Goal: Task Accomplishment & Management: Manage account settings

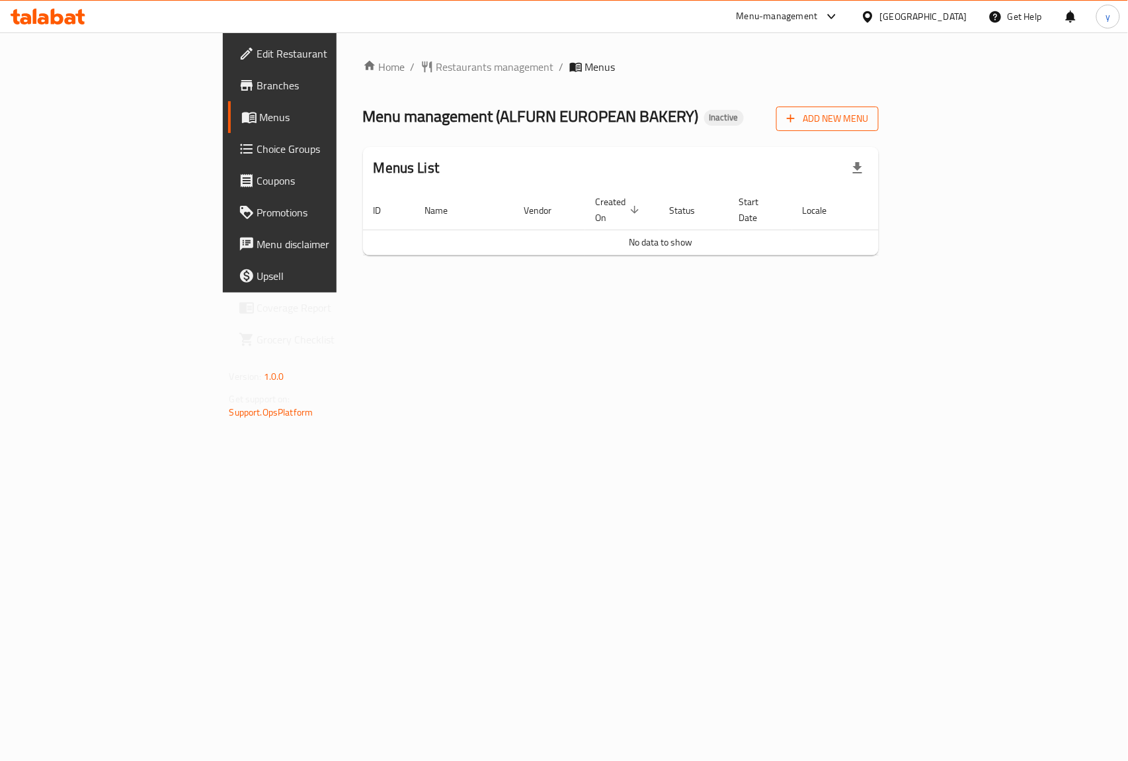
click at [868, 122] on span "Add New Menu" at bounding box center [827, 118] width 81 height 17
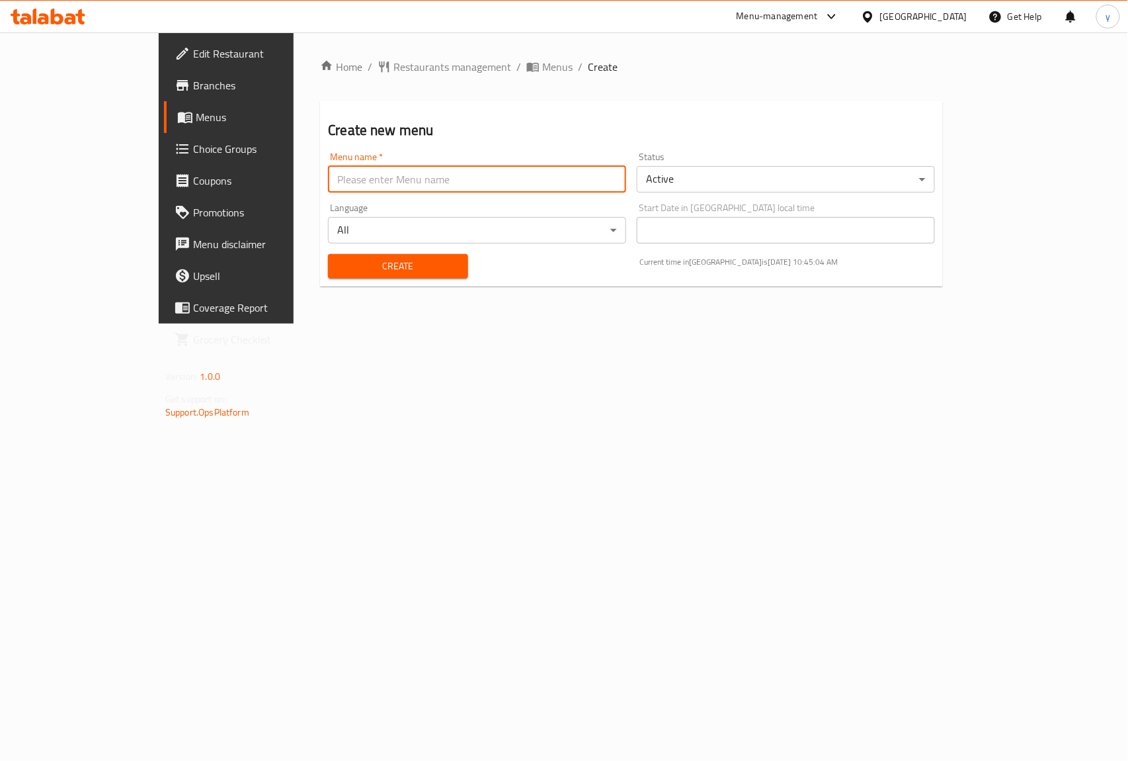
click at [421, 184] on input "text" at bounding box center [477, 179] width 298 height 26
type input "ب"
type input "first menu"
click at [356, 261] on span "Create" at bounding box center [398, 266] width 118 height 17
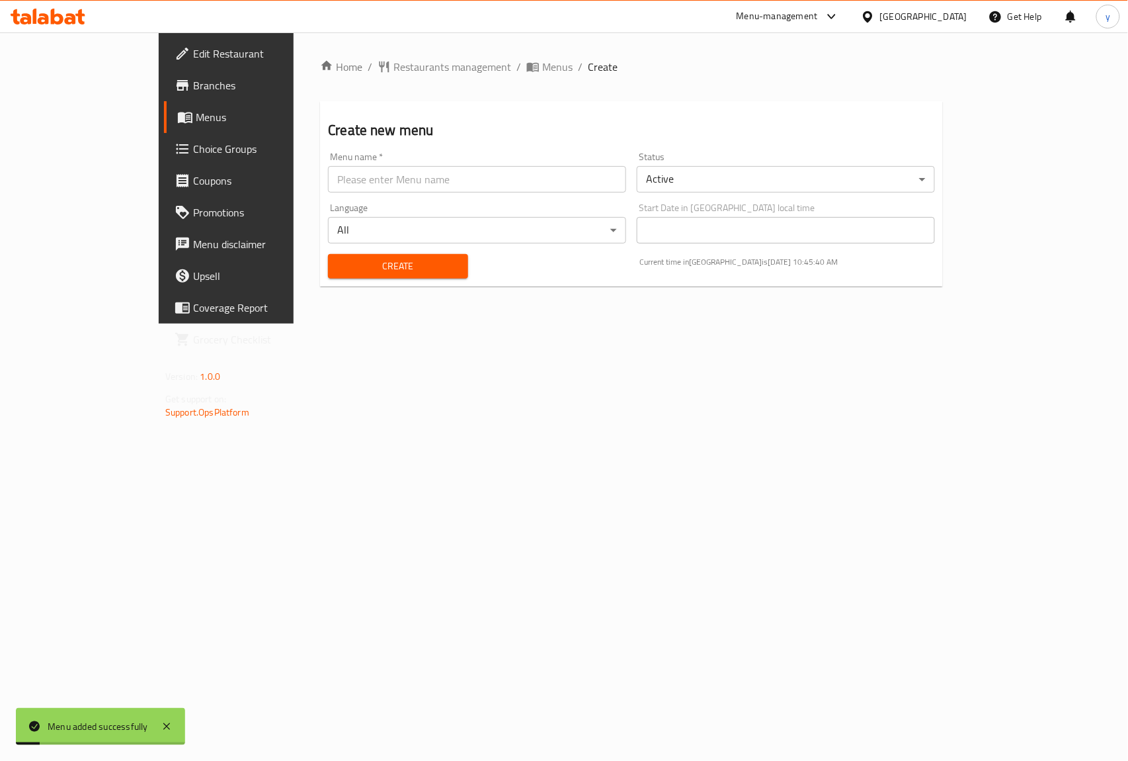
click at [196, 114] on span "Menus" at bounding box center [266, 117] width 141 height 16
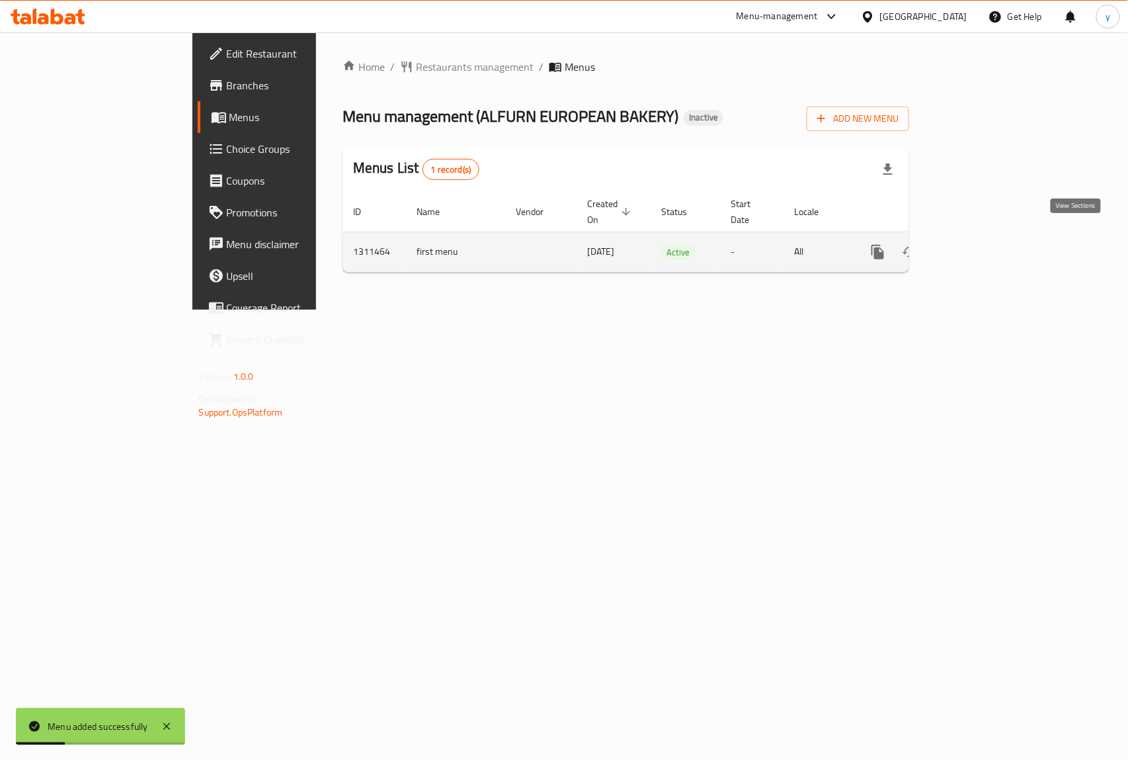
click at [981, 244] on icon "enhanced table" at bounding box center [974, 252] width 16 height 16
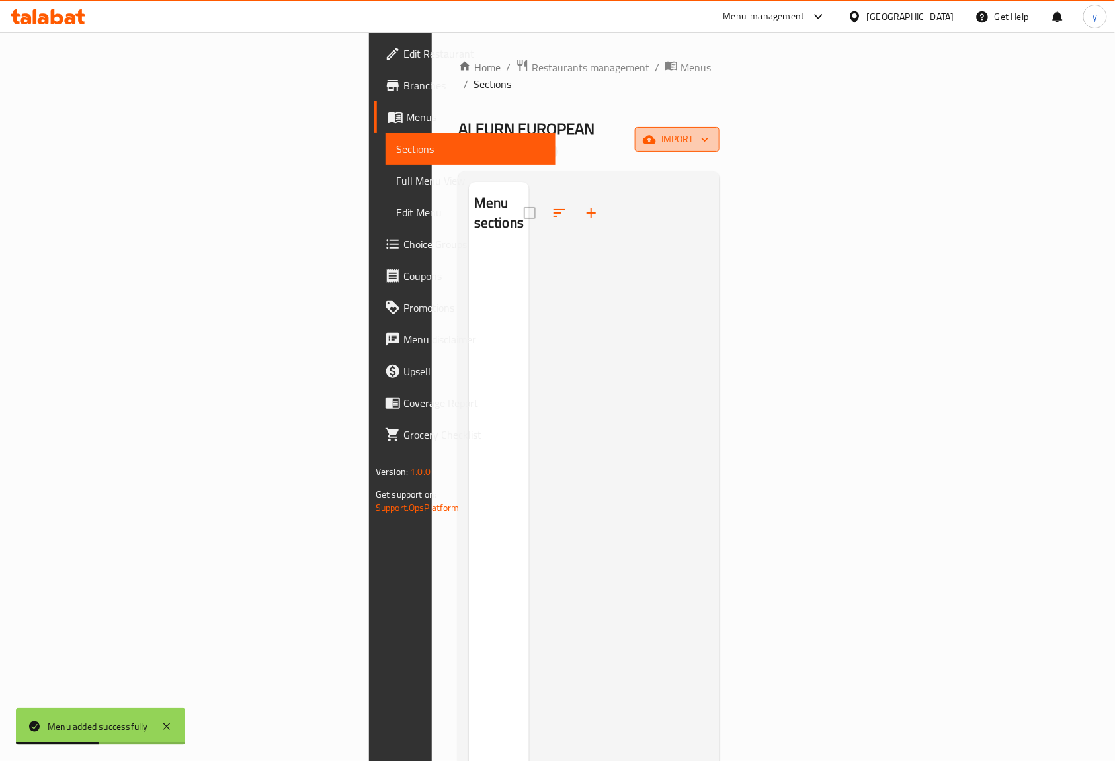
click at [709, 131] on span "import" at bounding box center [676, 139] width 63 height 17
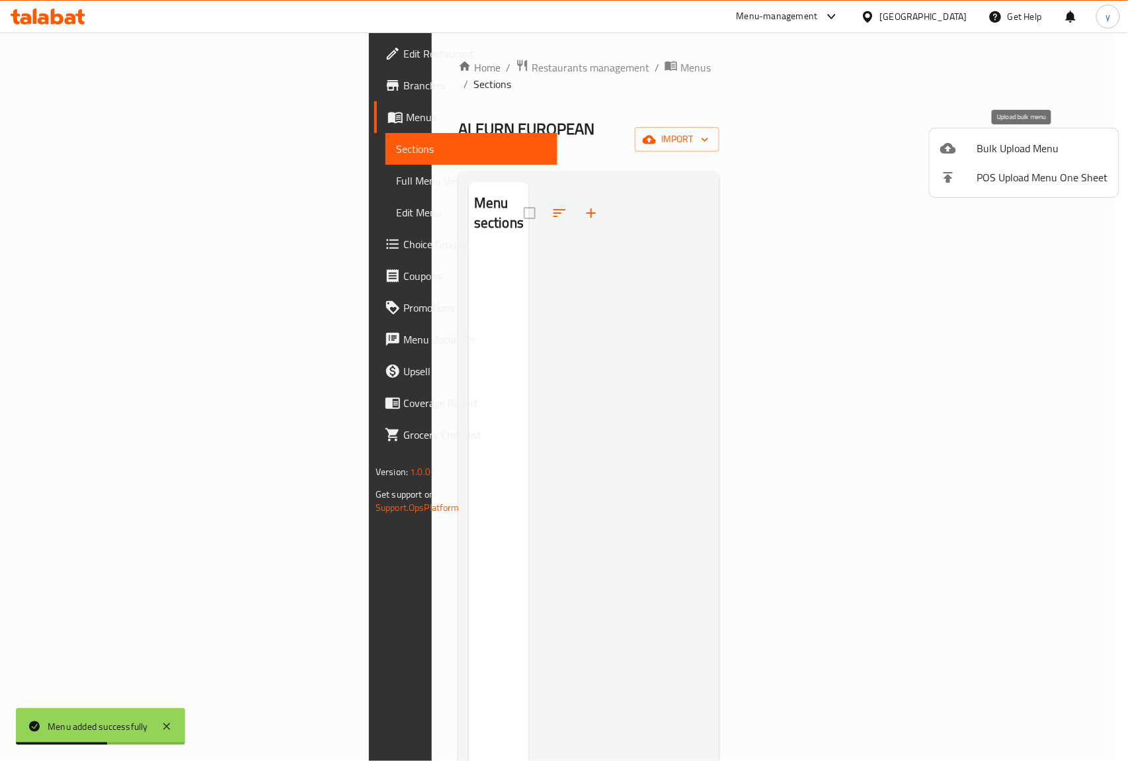
click at [992, 140] on span "Bulk Upload Menu" at bounding box center [1042, 148] width 131 height 16
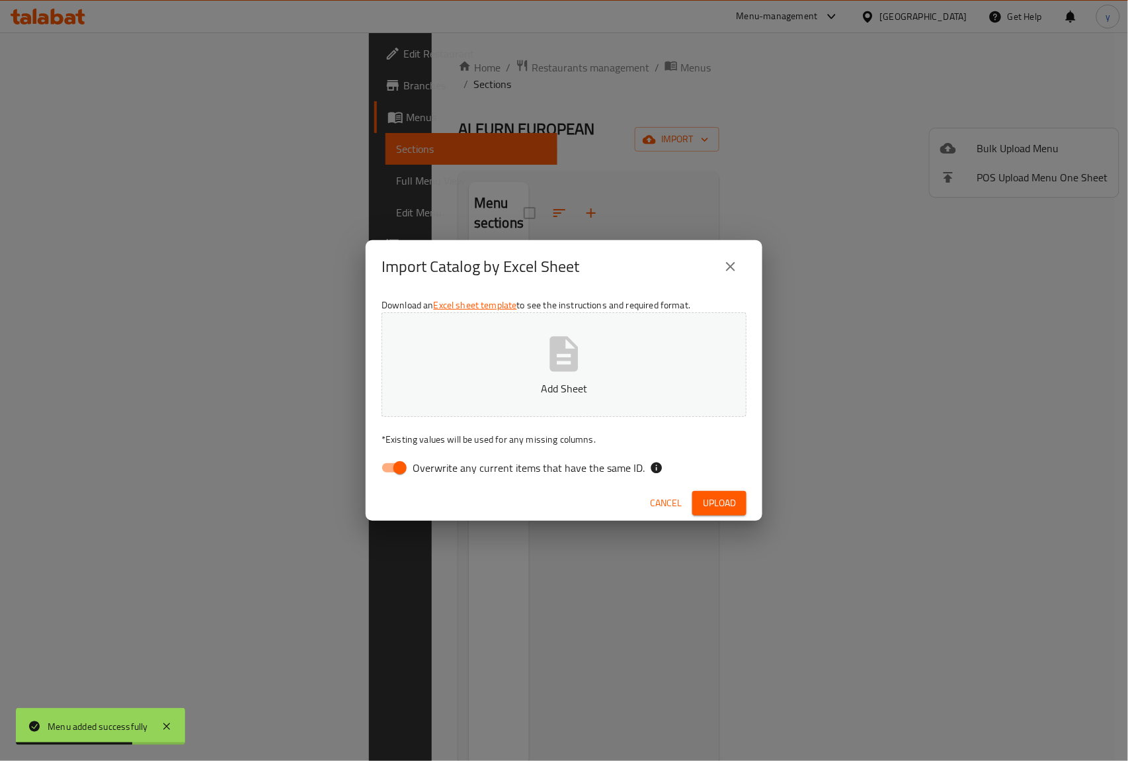
click at [397, 471] on input "Overwrite any current items that have the same ID." at bounding box center [399, 467] width 75 height 25
checkbox input "false"
click at [734, 501] on span "Upload" at bounding box center [719, 503] width 33 height 17
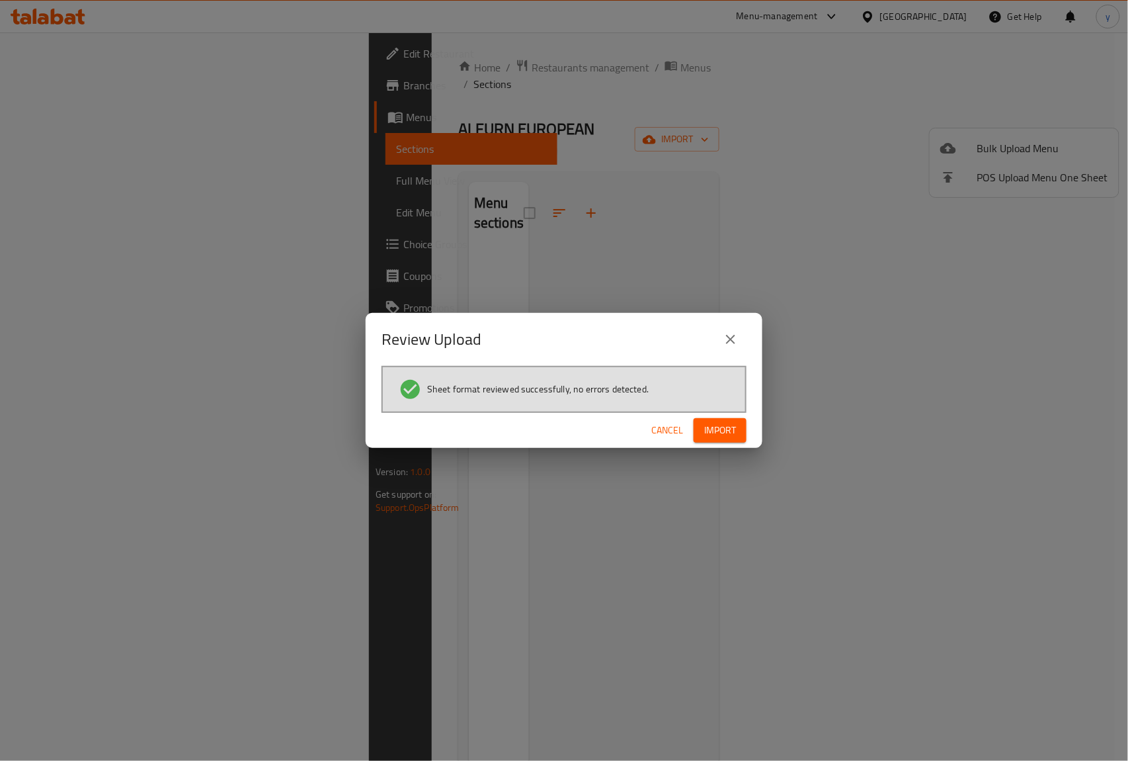
click at [710, 430] on span "Import" at bounding box center [720, 430] width 32 height 17
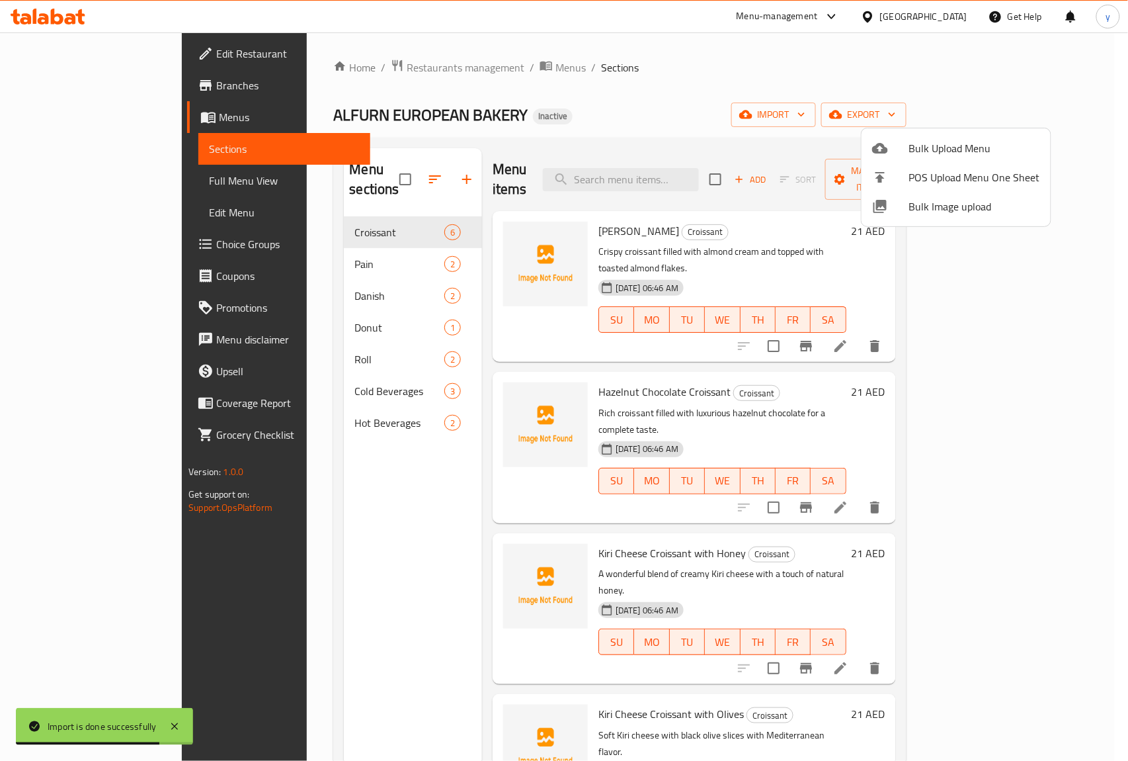
click at [73, 186] on div at bounding box center [564, 380] width 1128 height 761
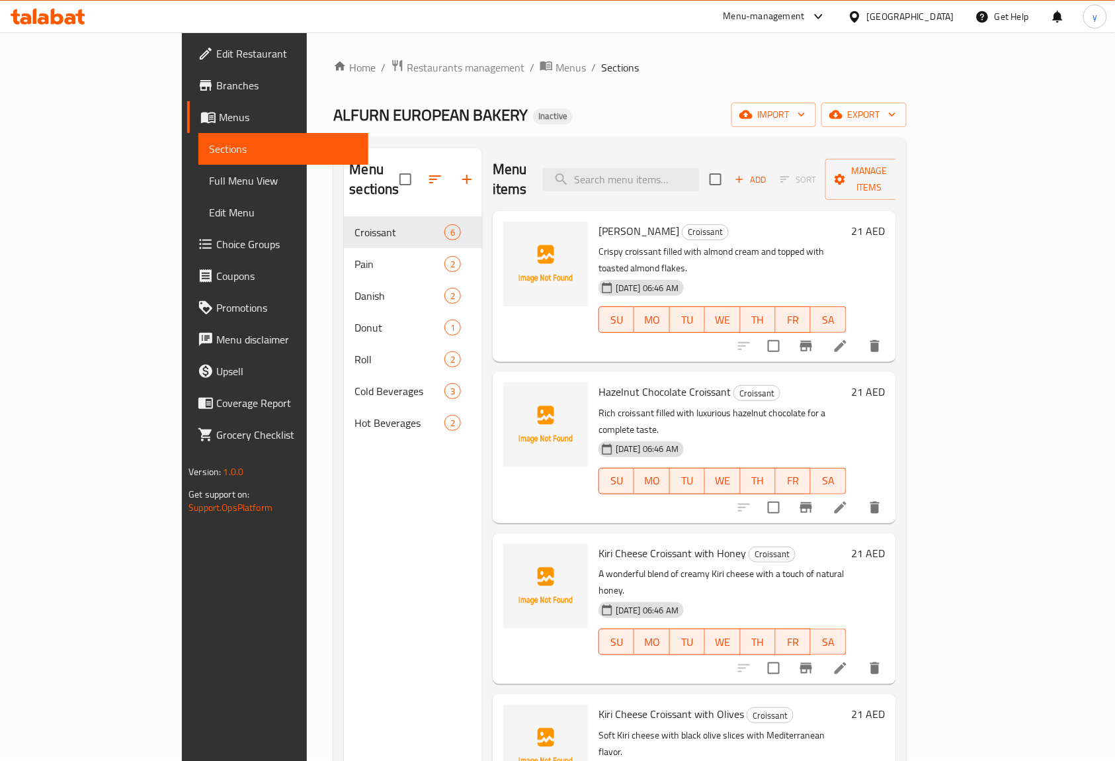
click at [209, 184] on span "Full Menu View" at bounding box center [283, 181] width 149 height 16
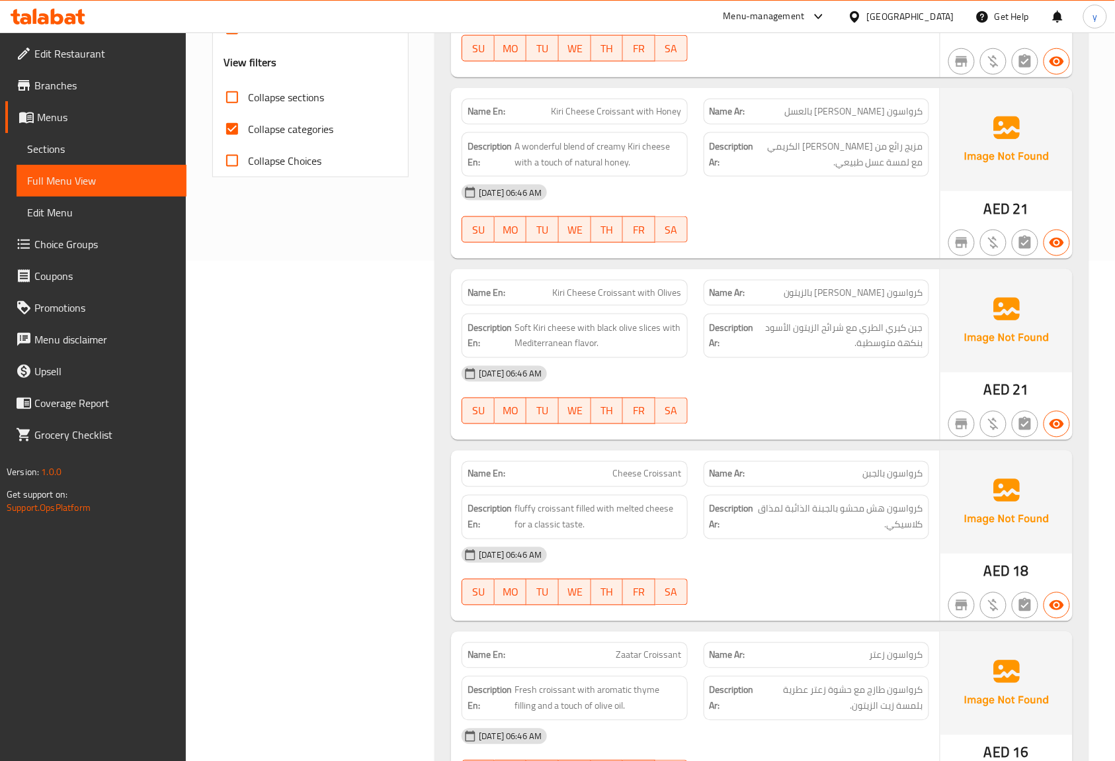
scroll to position [353, 0]
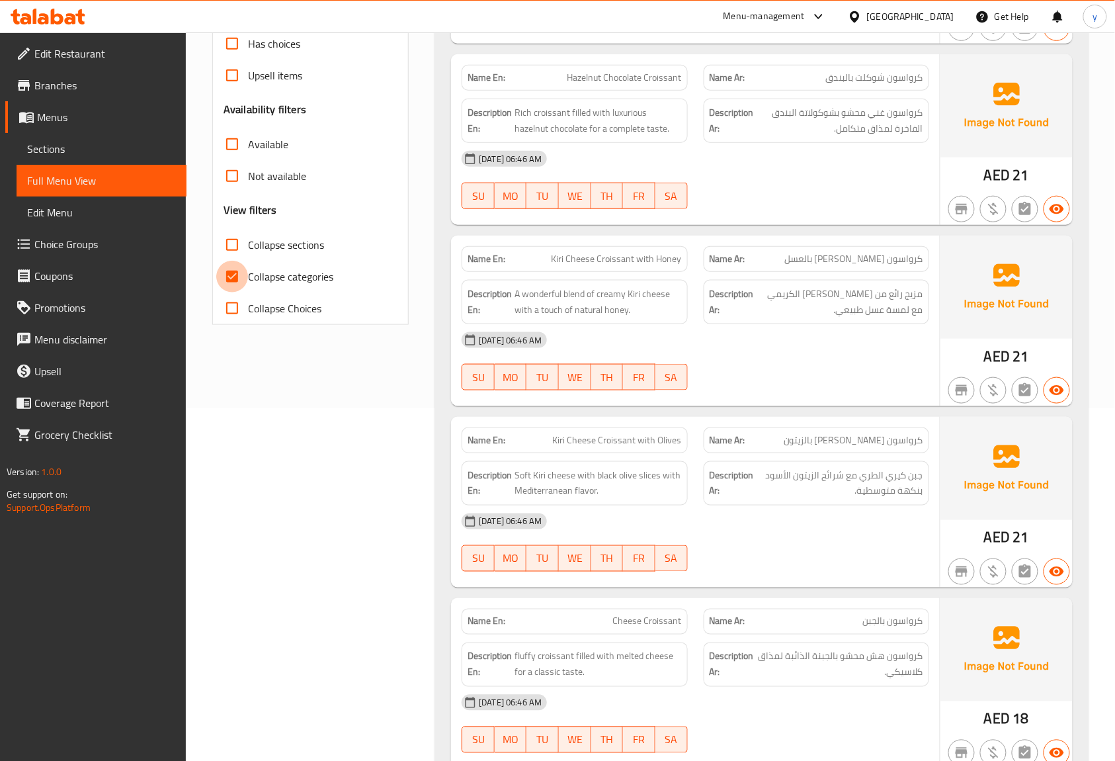
click at [234, 278] on input "Collapse categories" at bounding box center [232, 277] width 32 height 32
checkbox input "false"
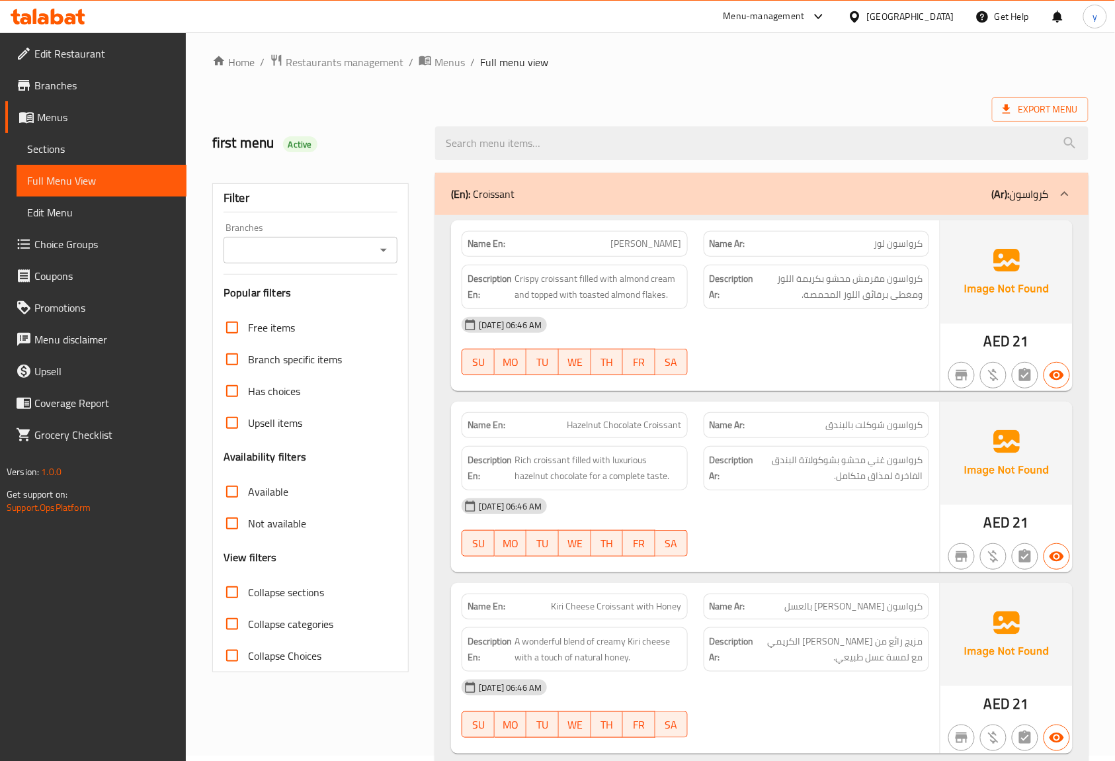
scroll to position [0, 0]
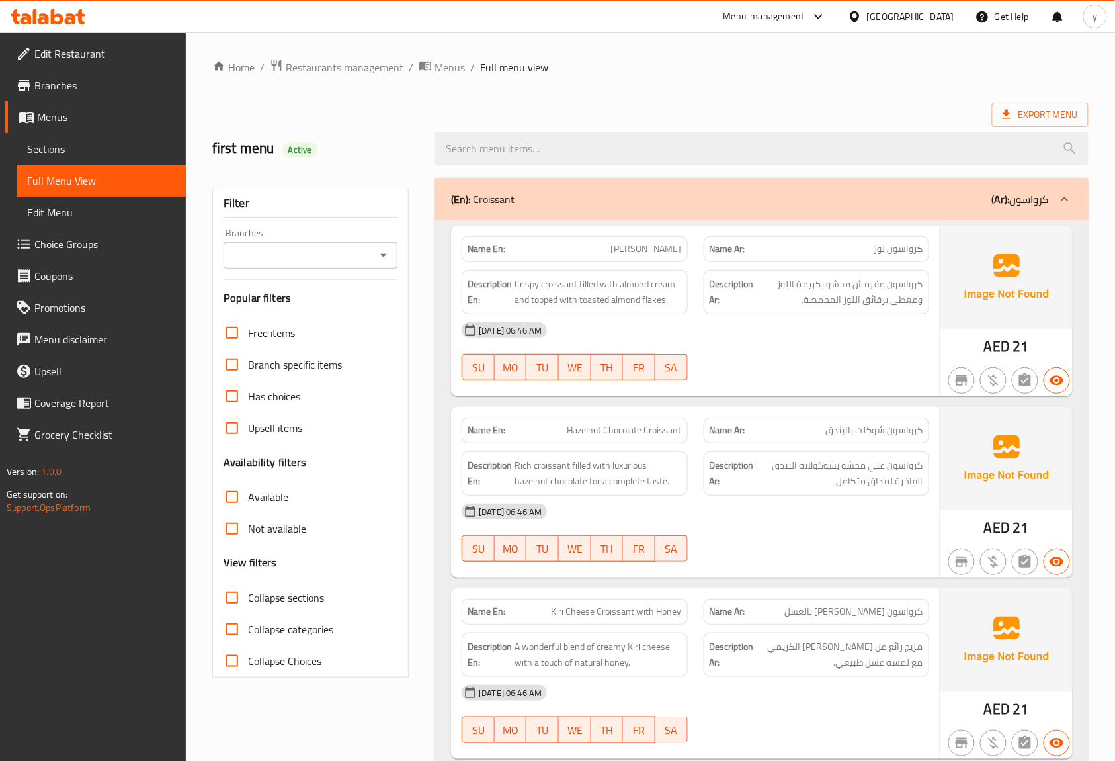
click at [798, 433] on p "Name Ar: [PERSON_NAME] بالبندق" at bounding box center [817, 430] width 214 height 14
click at [609, 425] on span "Hazelnut Chocolate Croissant" at bounding box center [624, 430] width 114 height 14
click at [892, 484] on span "كرواسون غني محشو بشوكولاتة البندق الفاخرة لمذاق متكامل." at bounding box center [840, 473] width 167 height 32
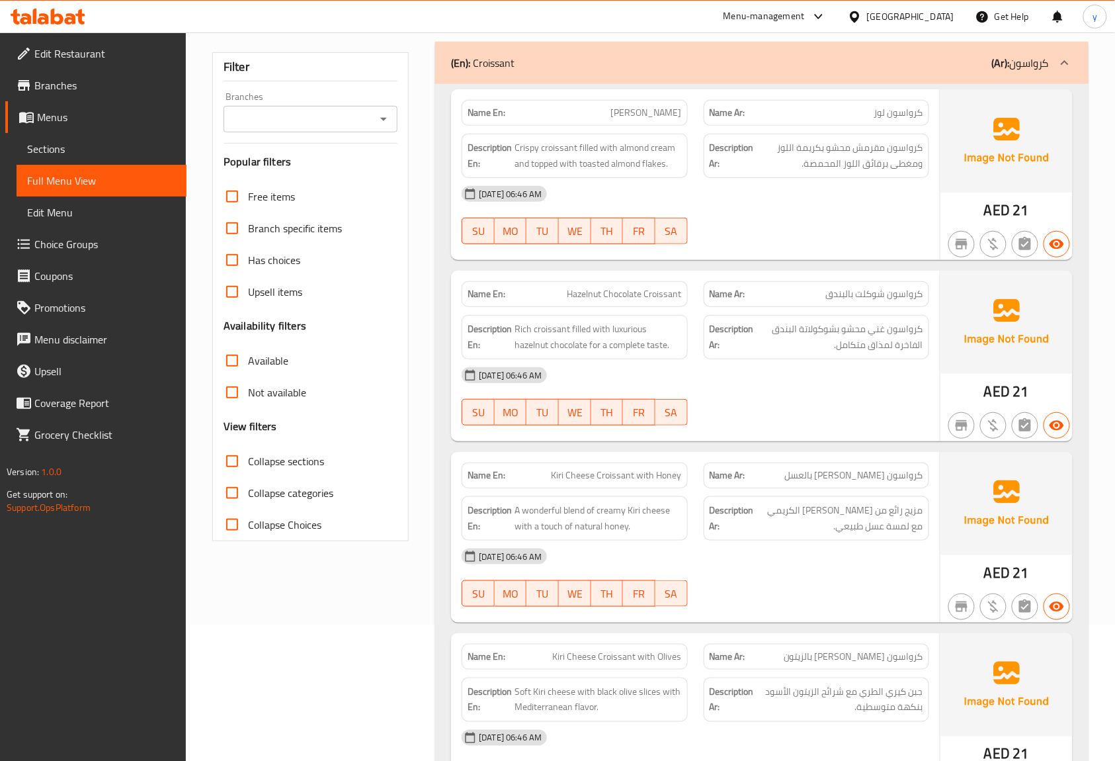
scroll to position [176, 0]
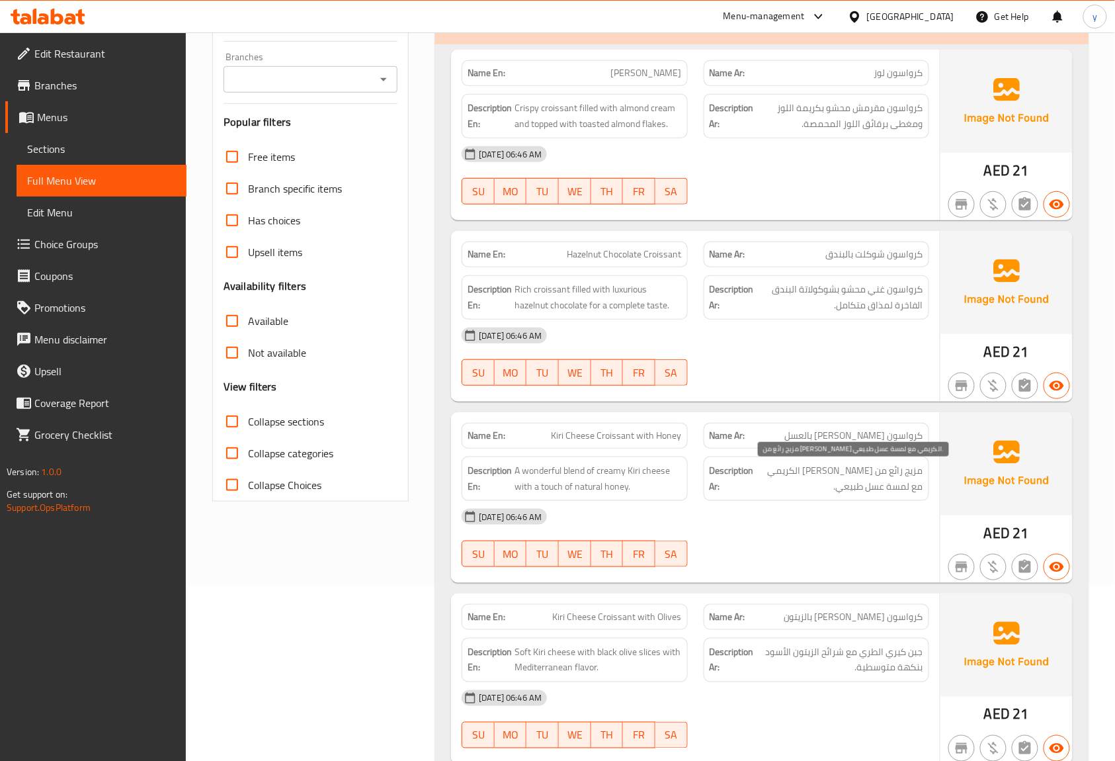
click at [874, 493] on span "مزيج رائع من [PERSON_NAME] الكريمي مع لمسة عسل طبيعي." at bounding box center [840, 478] width 167 height 32
click at [858, 492] on span "مزيج رائع من [PERSON_NAME] الكريمي مع لمسة عسل طبيعي." at bounding box center [840, 478] width 167 height 32
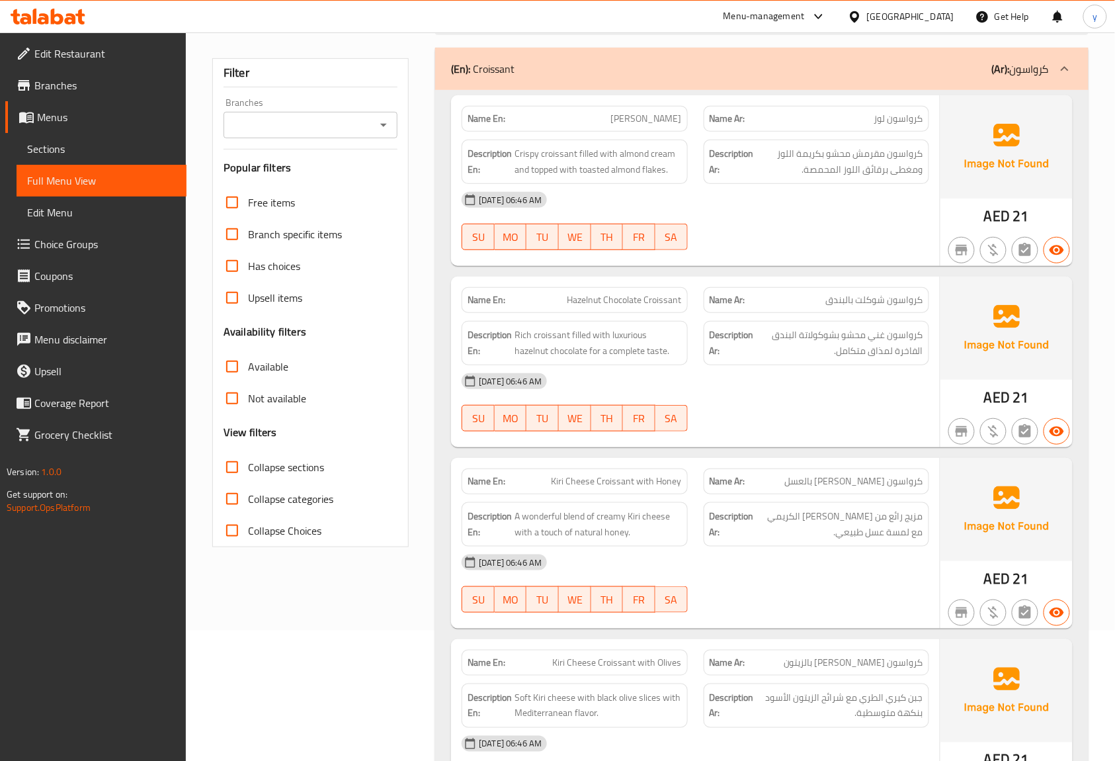
scroll to position [0, 0]
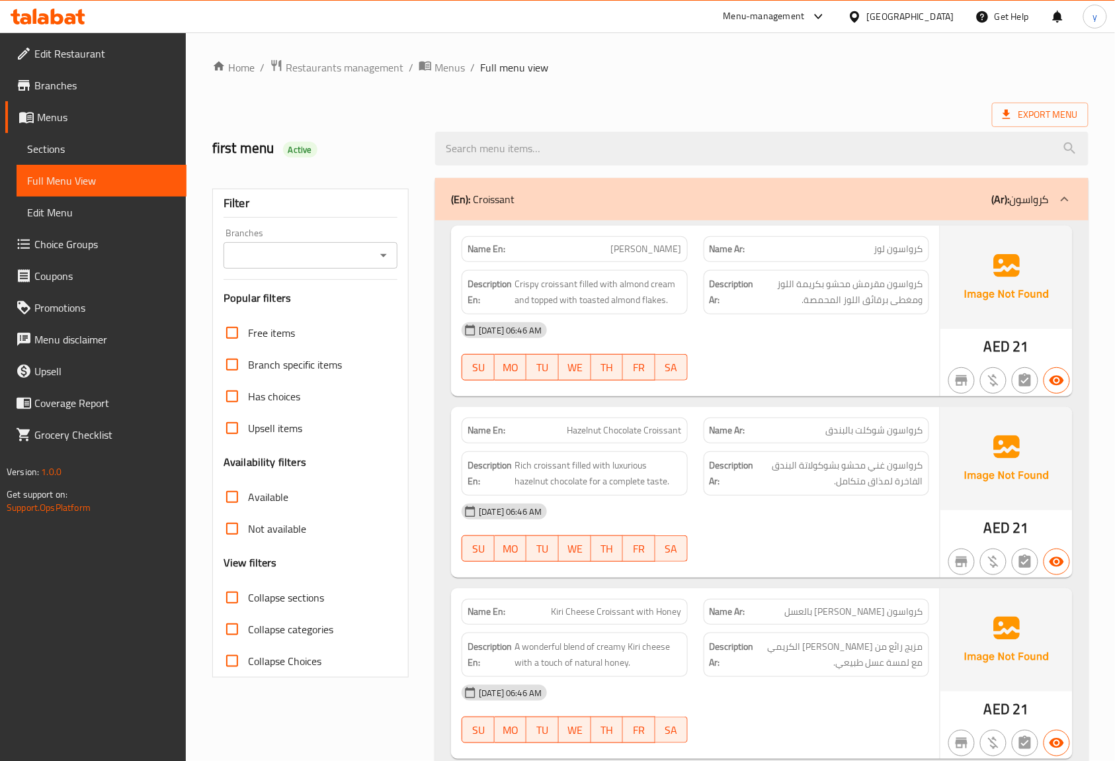
click at [772, 104] on div "Export Menu" at bounding box center [650, 115] width 876 height 24
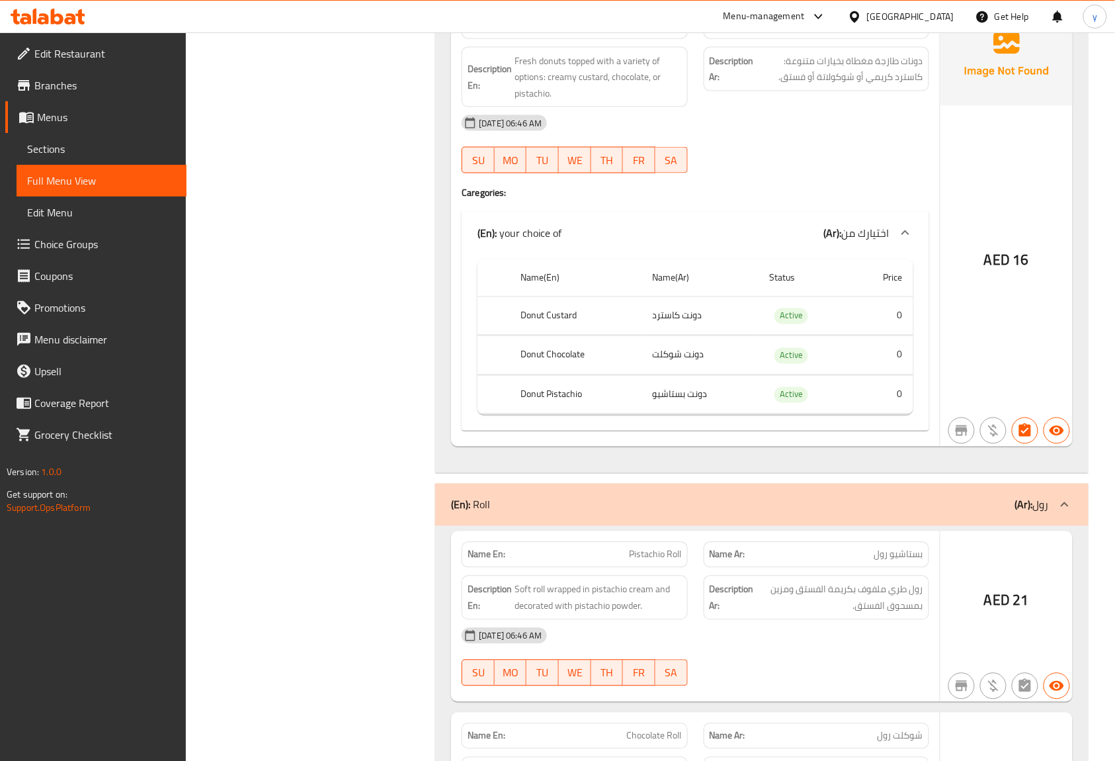
scroll to position [2204, 0]
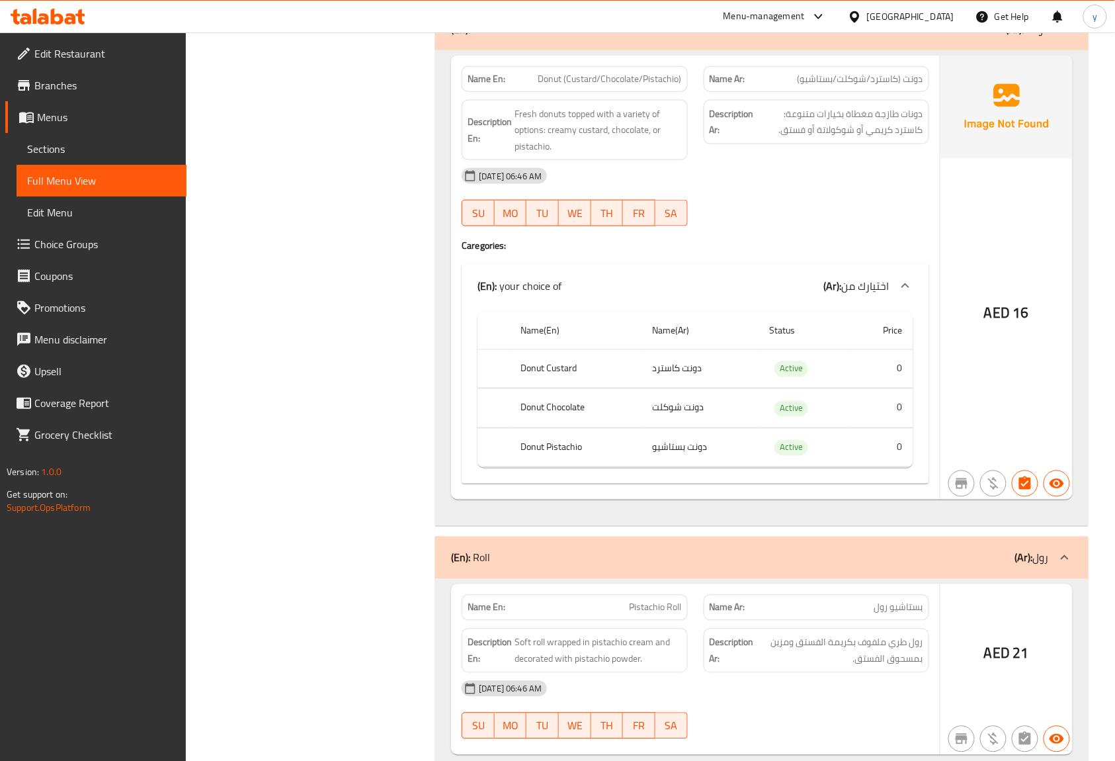
click at [722, 361] on td "دونت كاسترد" at bounding box center [700, 368] width 117 height 39
click at [704, 369] on td "دونت كاسترد" at bounding box center [700, 368] width 117 height 39
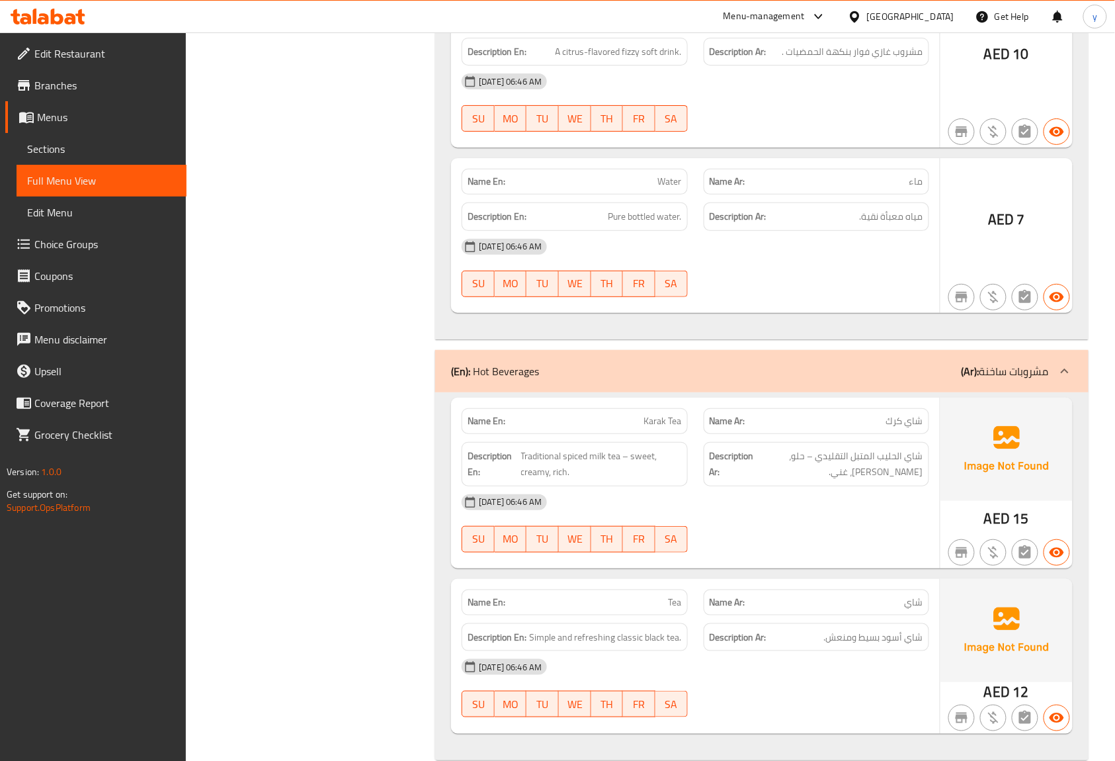
scroll to position [3440, 0]
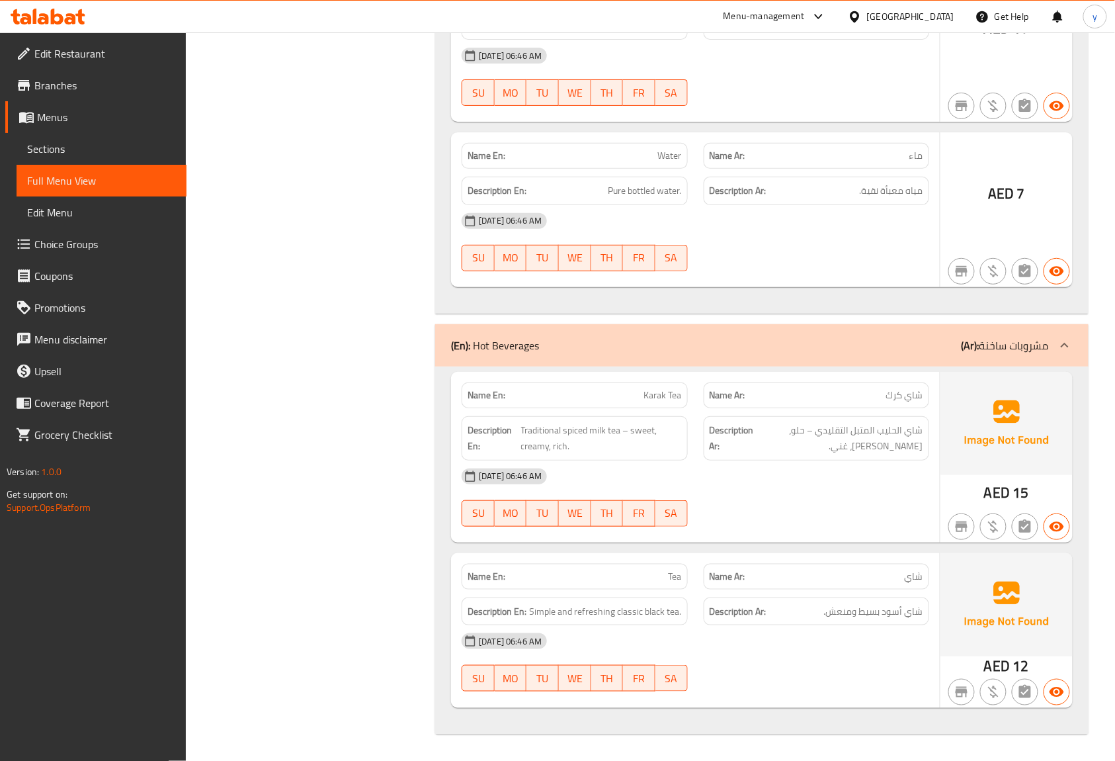
click at [825, 405] on div "Name Ar: [PERSON_NAME]" at bounding box center [817, 395] width 226 height 26
click at [850, 149] on p "Name Ar: ماء" at bounding box center [817, 156] width 214 height 14
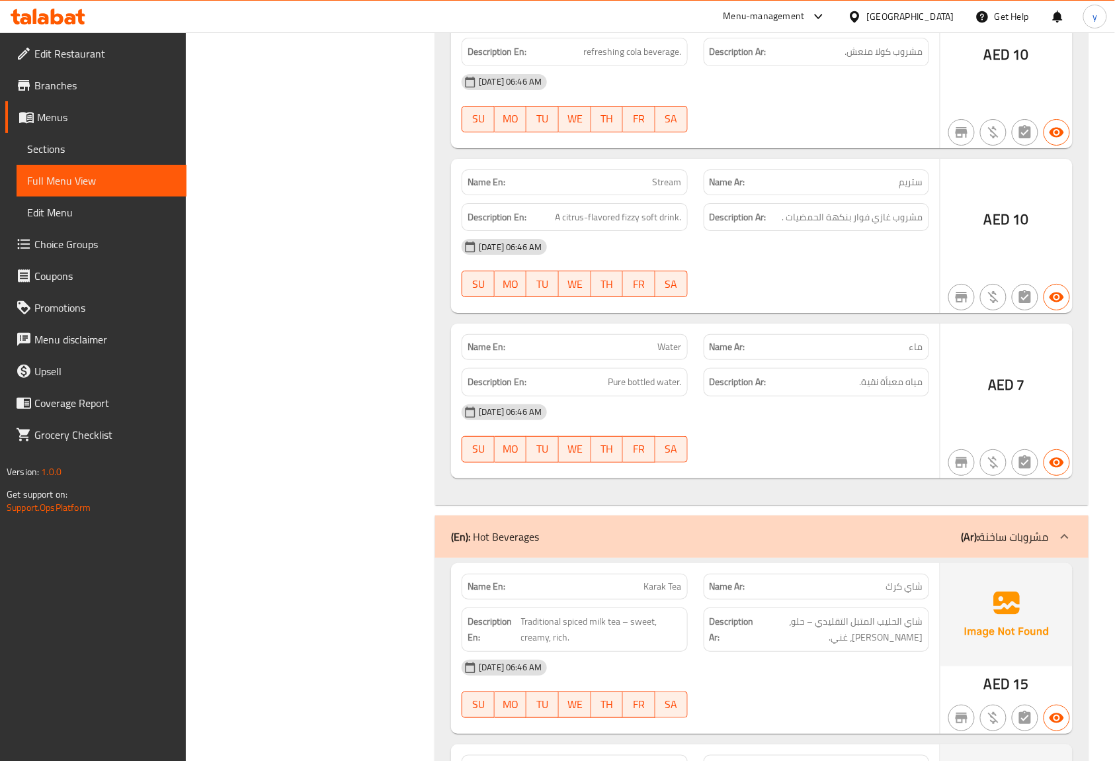
scroll to position [3176, 0]
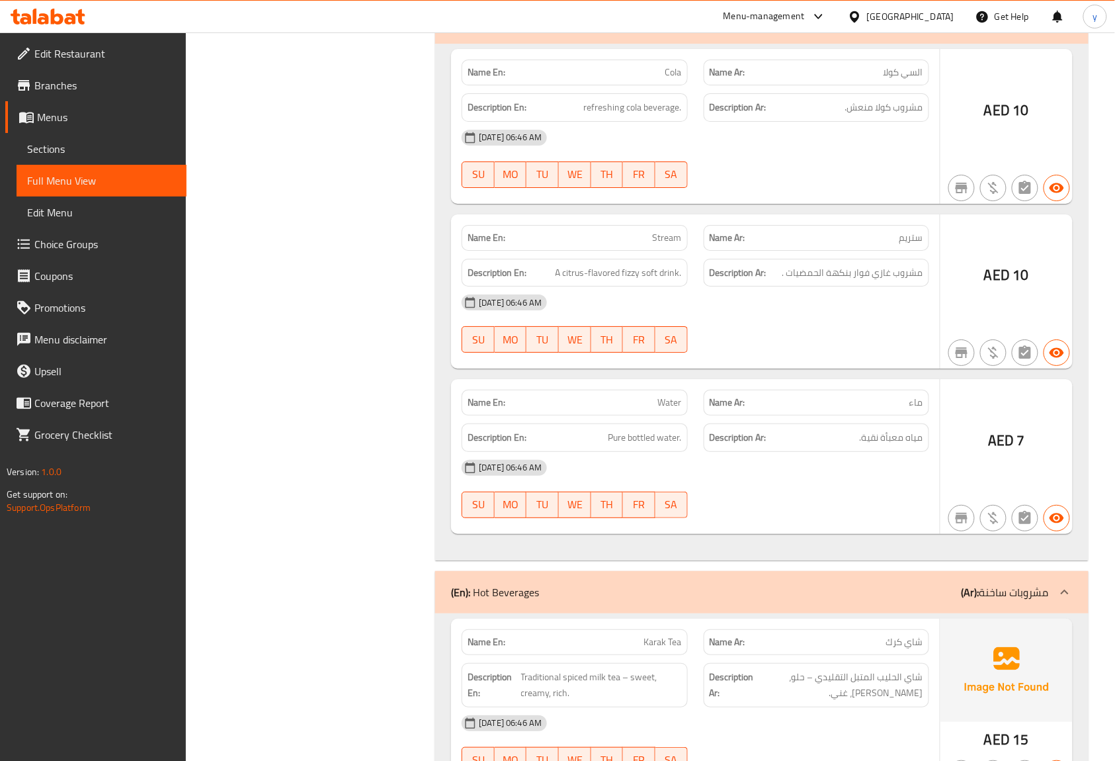
click at [852, 245] on p "Name Ar: ستريم" at bounding box center [817, 238] width 214 height 14
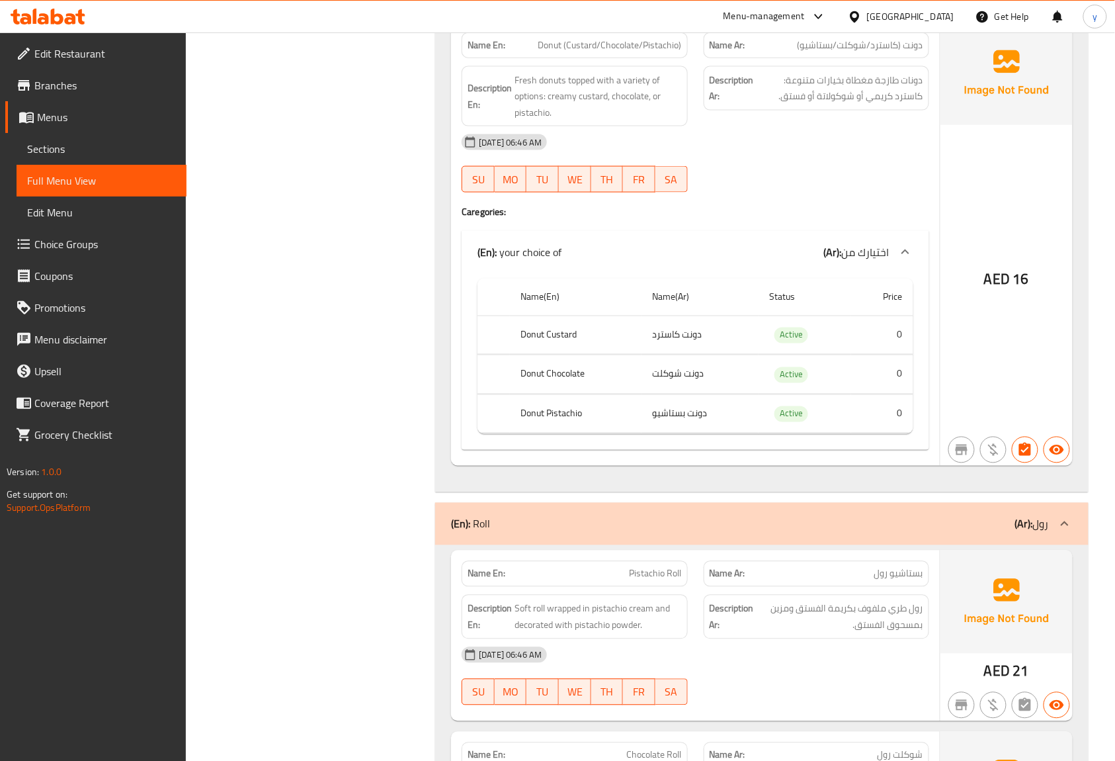
scroll to position [2206, 0]
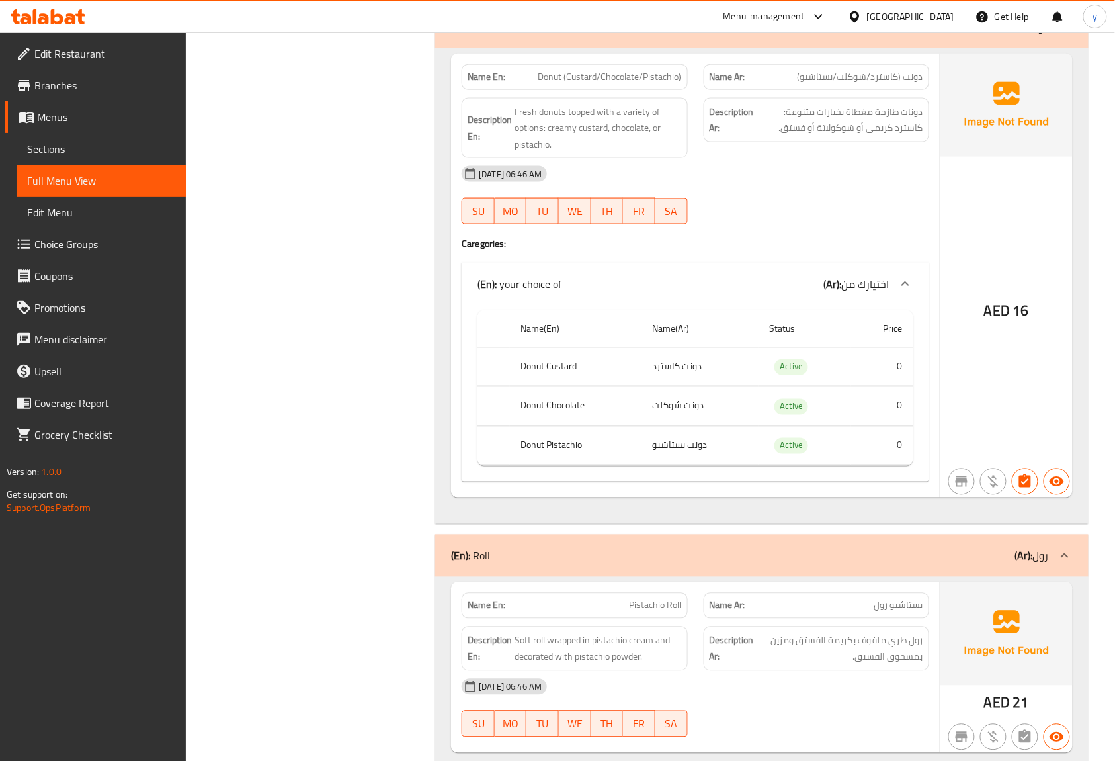
click at [880, 385] on td "0" at bounding box center [882, 366] width 62 height 39
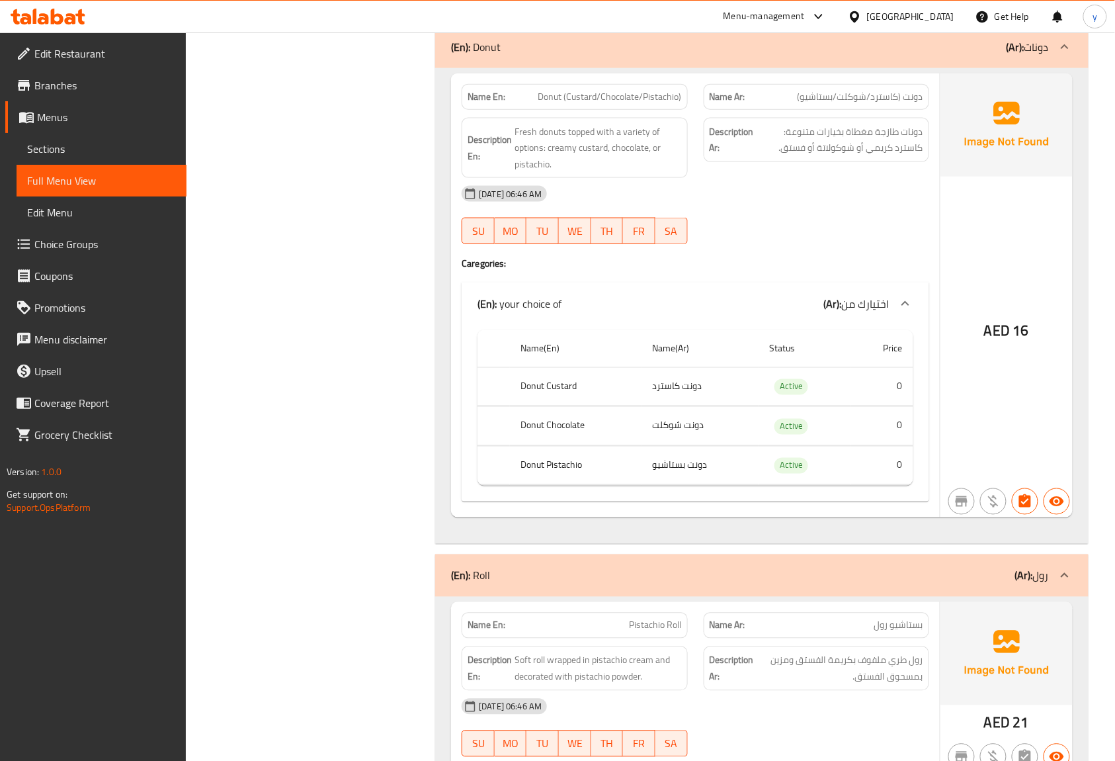
scroll to position [2469, 0]
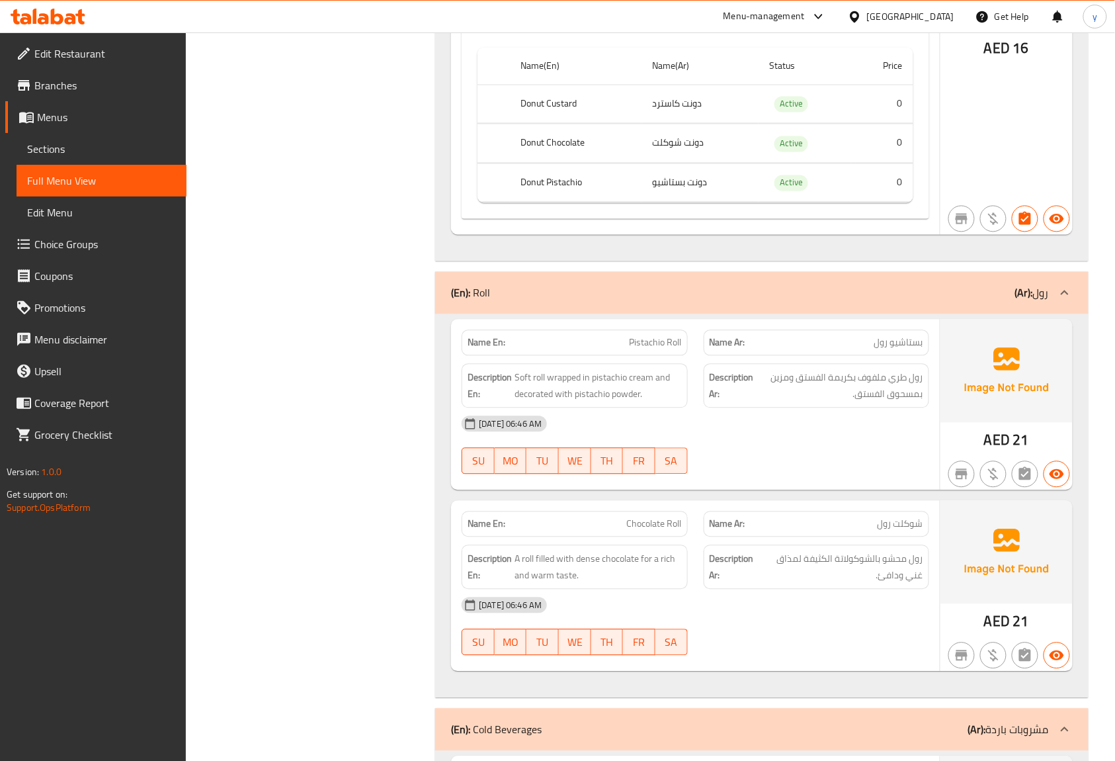
click at [900, 109] on td "0" at bounding box center [882, 104] width 62 height 39
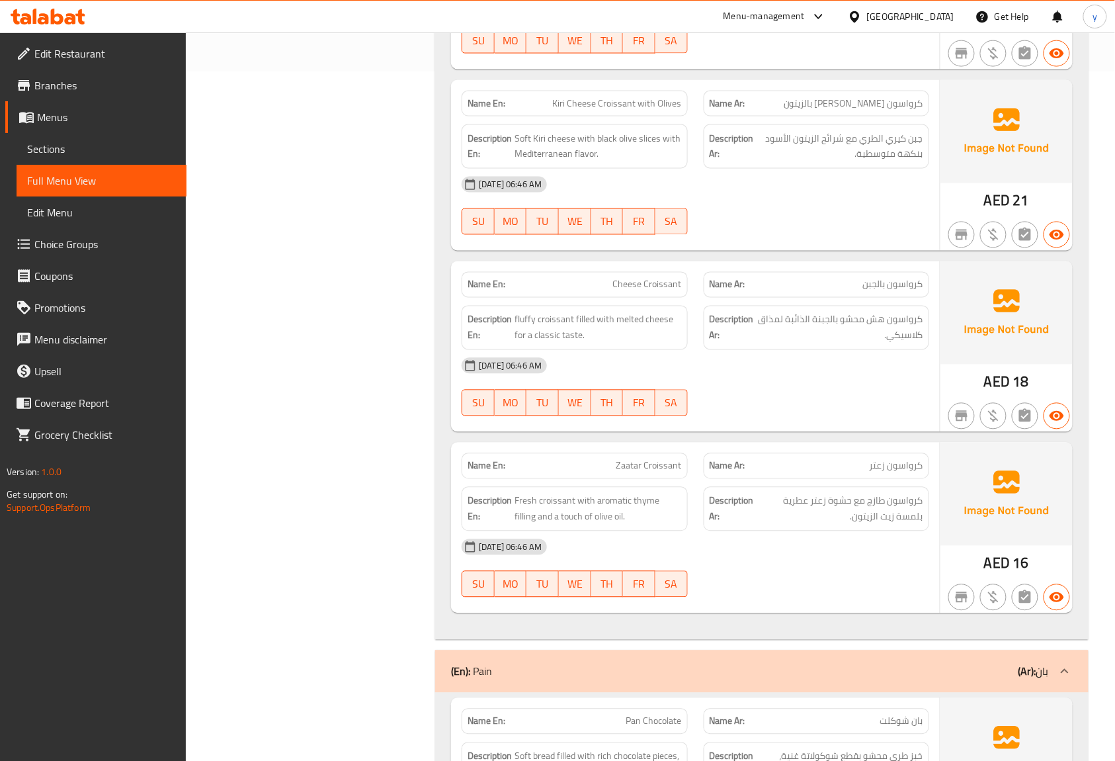
scroll to position [1146, 0]
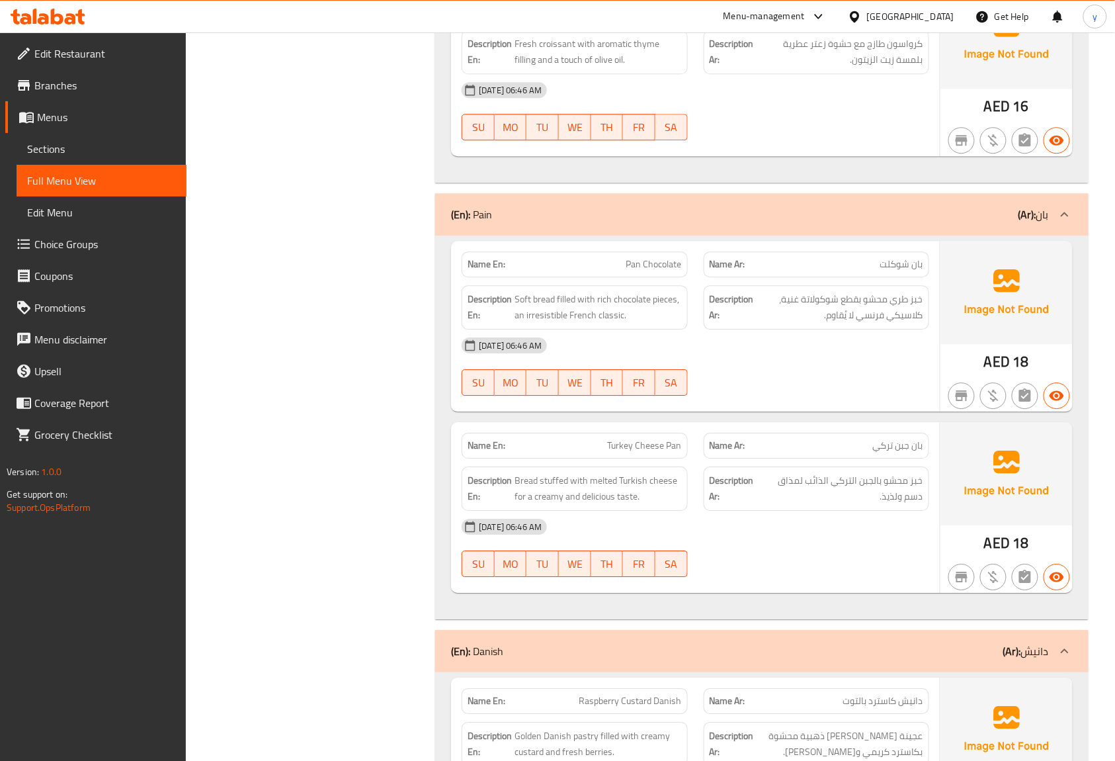
click at [44, 26] on div at bounding box center [48, 16] width 96 height 26
click at [69, 16] on icon at bounding box center [70, 18] width 11 height 11
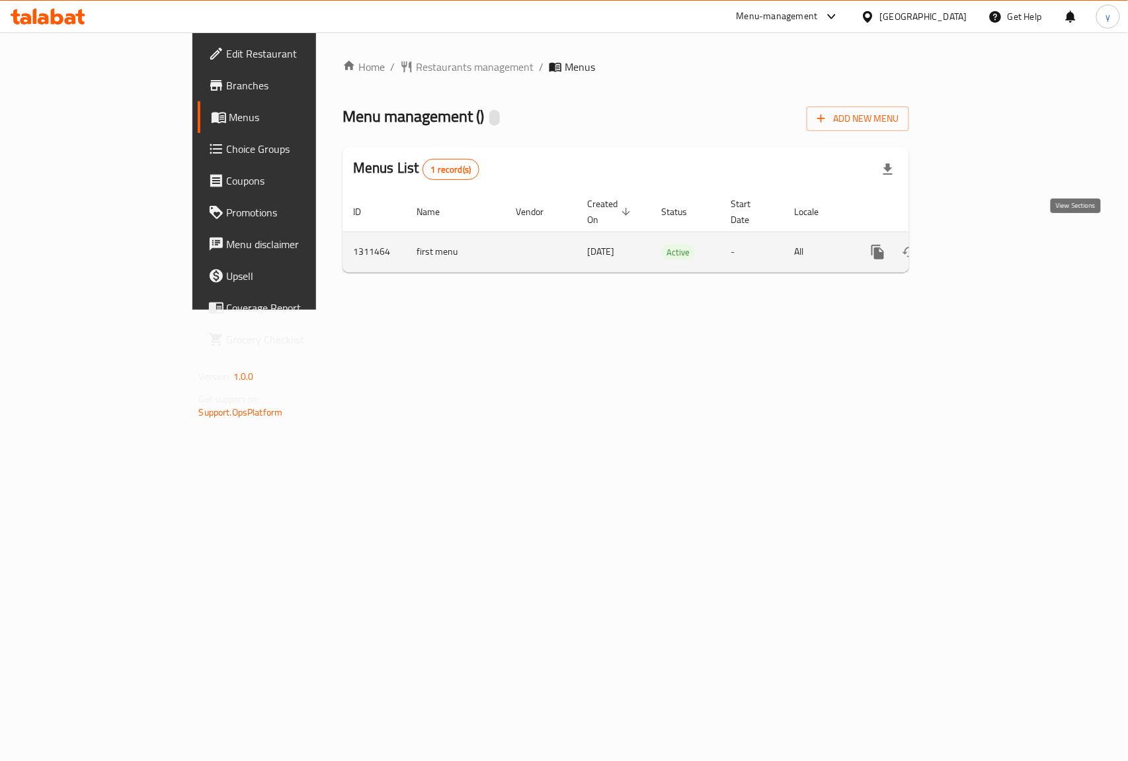
click at [981, 244] on icon "enhanced table" at bounding box center [974, 252] width 16 height 16
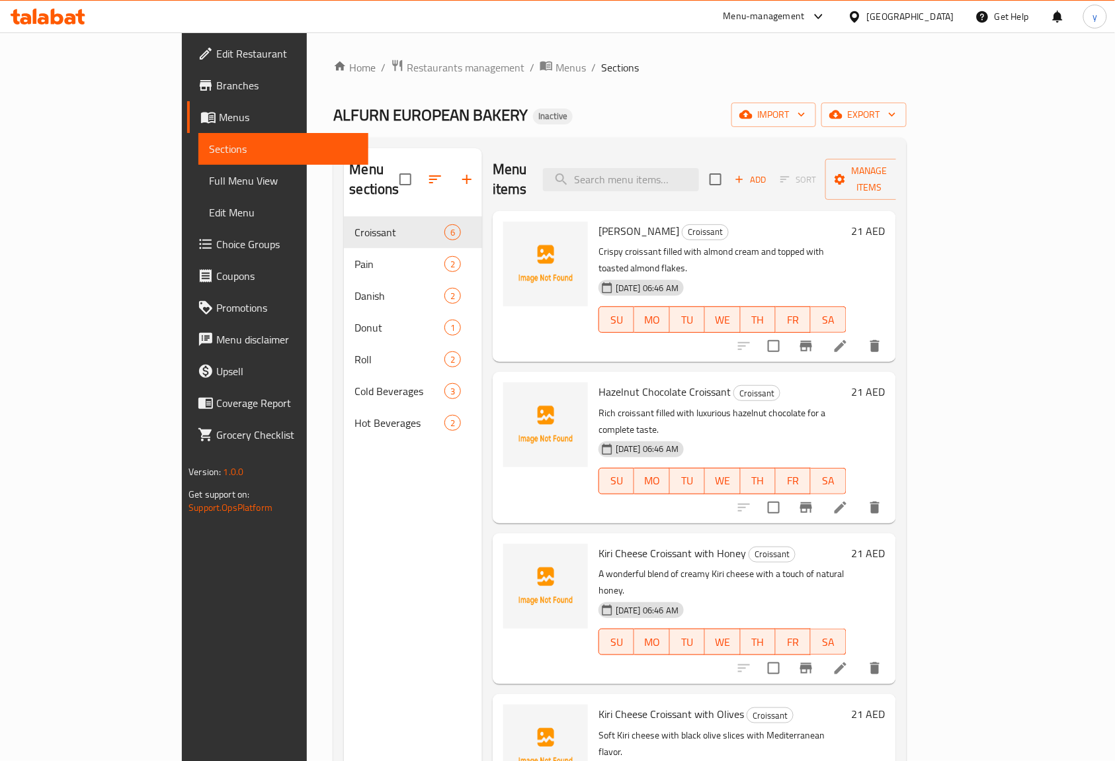
drag, startPoint x: 73, startPoint y: 187, endPoint x: 130, endPoint y: 198, distance: 58.8
click at [209, 187] on span "Full Menu View" at bounding box center [283, 181] width 149 height 16
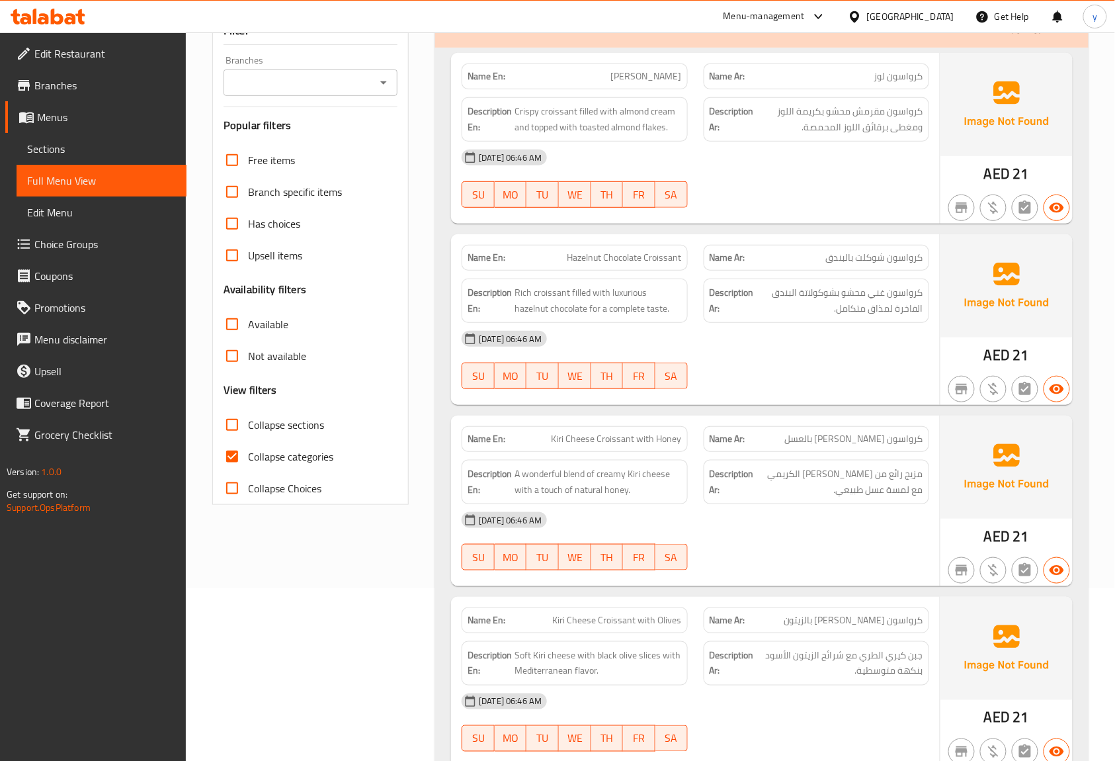
scroll to position [353, 0]
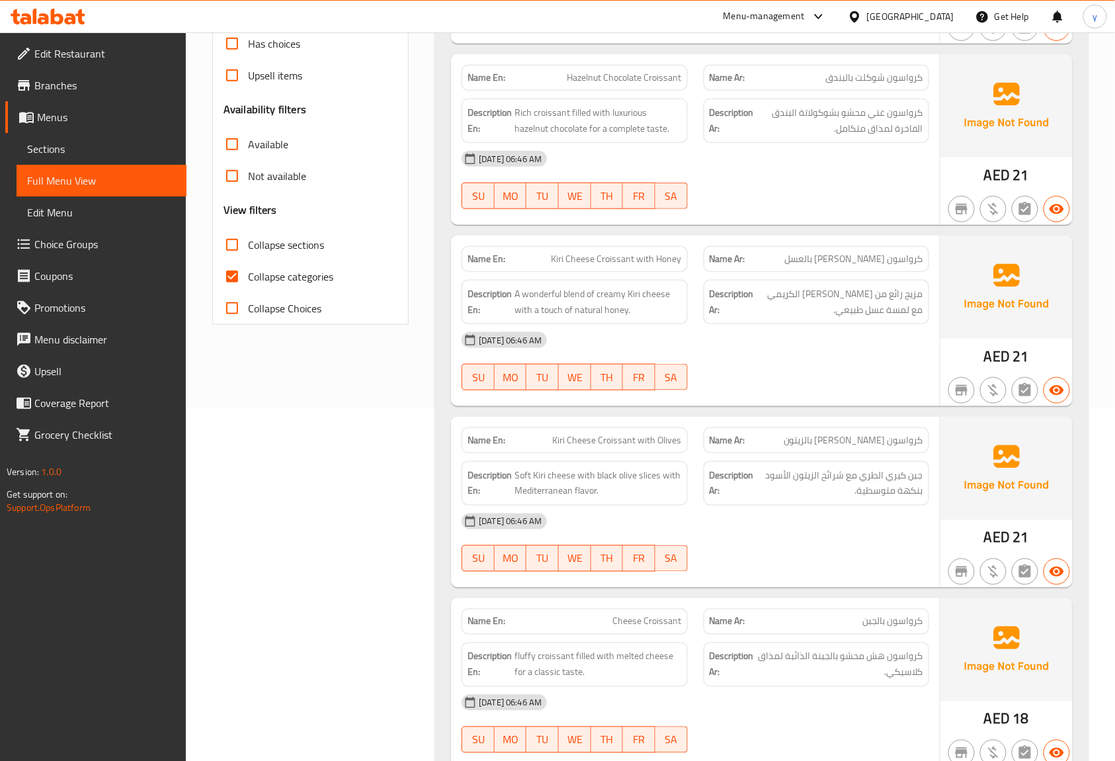
click at [234, 276] on input "Collapse categories" at bounding box center [232, 277] width 32 height 32
checkbox input "false"
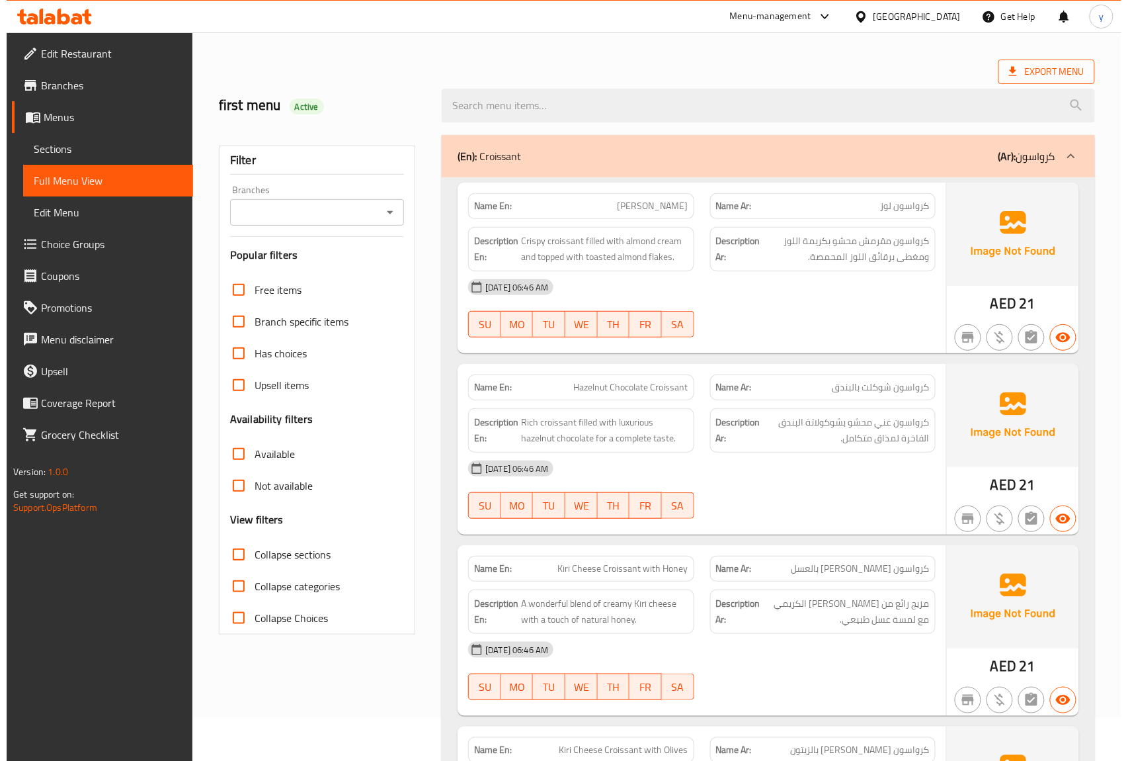
scroll to position [0, 0]
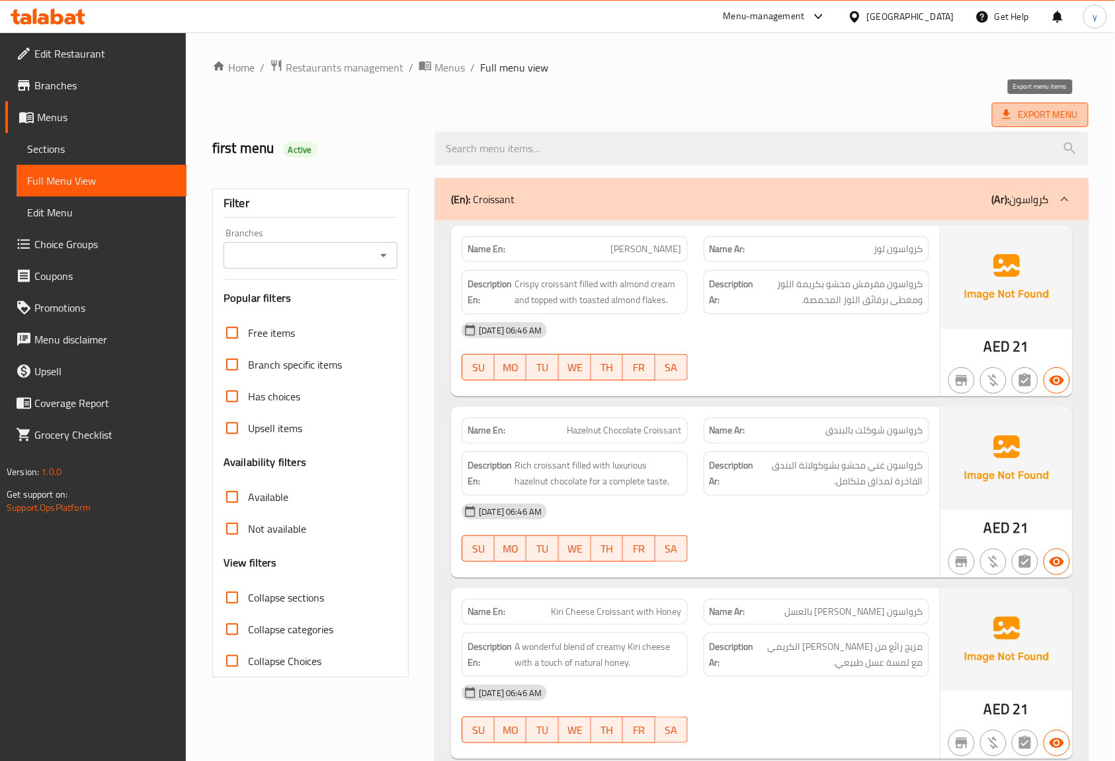
click at [1045, 112] on span "Export Menu" at bounding box center [1040, 114] width 75 height 17
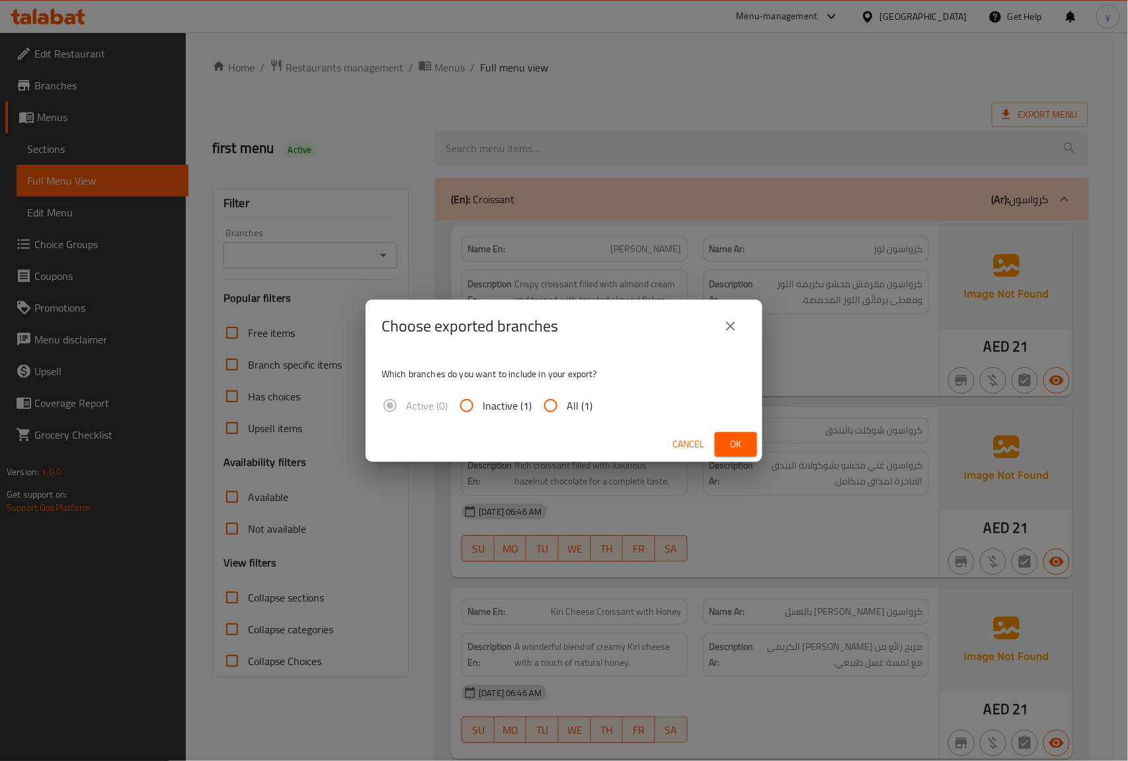
click at [548, 402] on input "All (1)" at bounding box center [551, 406] width 32 height 32
radio input "true"
click at [738, 438] on span "Ok" at bounding box center [736, 444] width 21 height 17
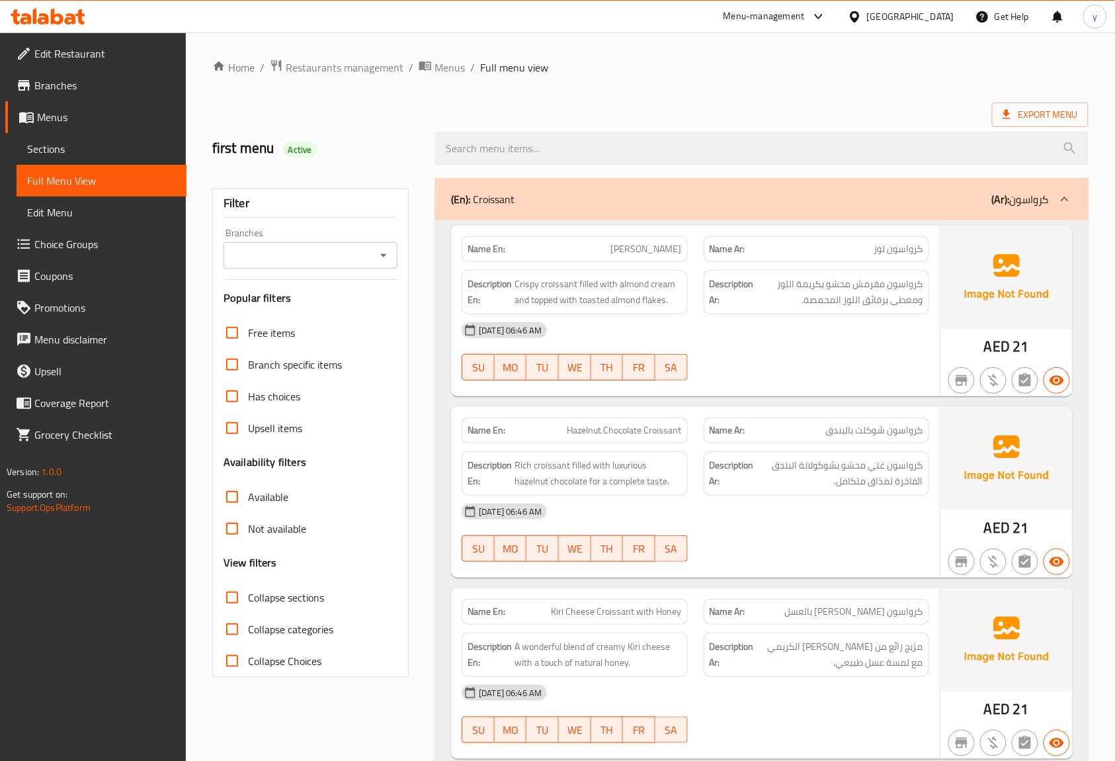
click at [61, 109] on span "Menus" at bounding box center [106, 117] width 139 height 16
